Goal: Navigation & Orientation: Find specific page/section

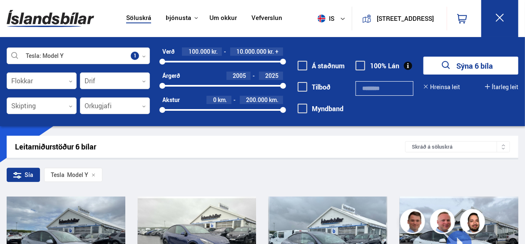
click at [503, 17] on icon at bounding box center [500, 17] width 10 height 10
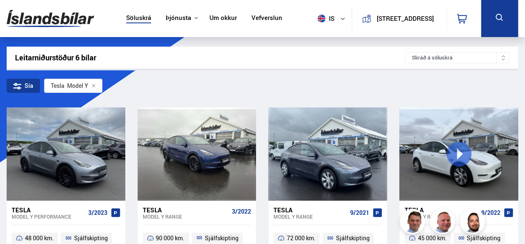
click at [211, 19] on link "Um okkur" at bounding box center [222, 18] width 27 height 9
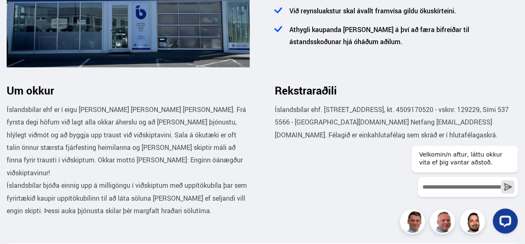
scroll to position [420, 0]
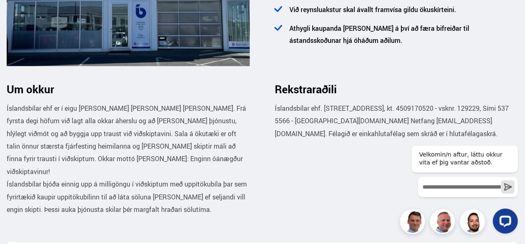
click at [446, 224] on div at bounding box center [464, 220] width 106 height 25
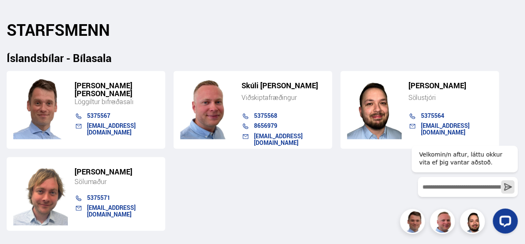
scroll to position [856, 0]
click at [284, 136] on div "[PERSON_NAME] [PERSON_NAME] Löggiltur bifreiðasali 5375567 [EMAIL_ADDRESS][DOMA…" at bounding box center [263, 147] width 512 height 167
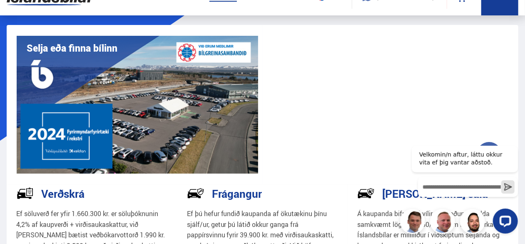
scroll to position [0, 0]
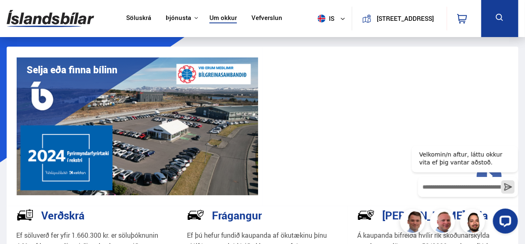
click at [126, 17] on link "Söluskrá" at bounding box center [138, 18] width 25 height 9
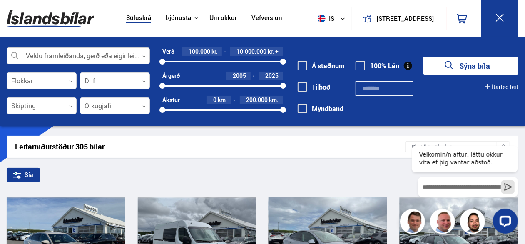
click at [118, 52] on div at bounding box center [78, 56] width 143 height 17
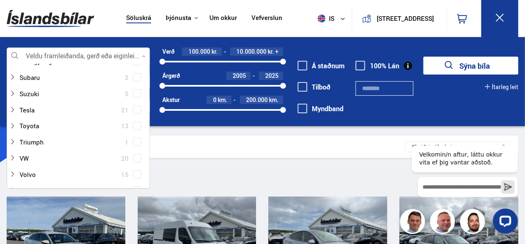
scroll to position [509, 0]
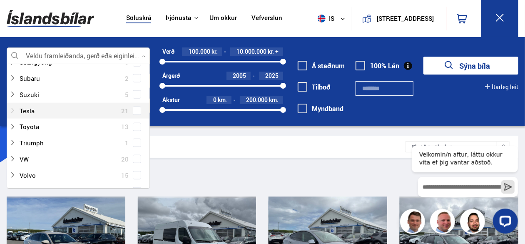
click at [42, 108] on div at bounding box center [70, 111] width 122 height 12
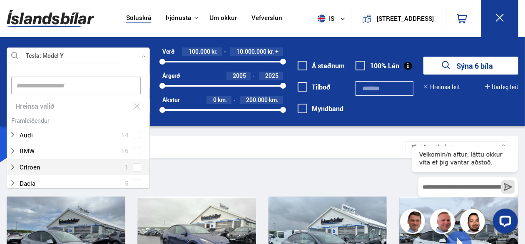
click at [470, 63] on button "Sýna 6 bíla" at bounding box center [470, 66] width 95 height 18
